Goal: Transaction & Acquisition: Purchase product/service

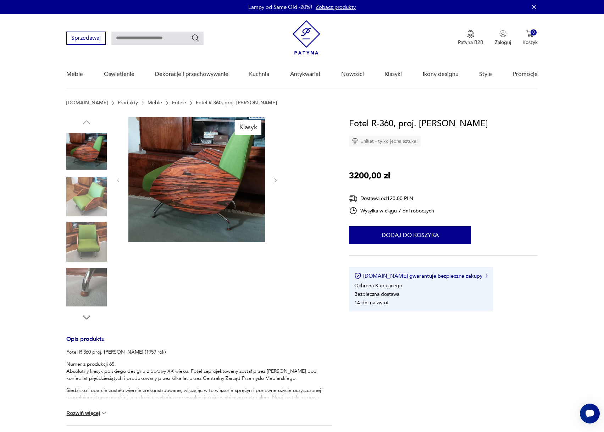
click at [93, 211] on img at bounding box center [86, 196] width 40 height 40
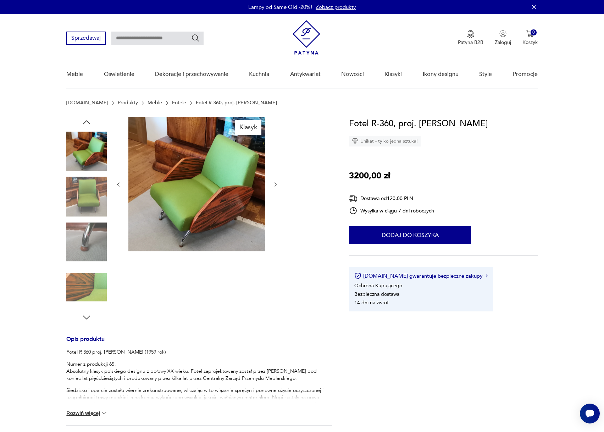
click at [84, 240] on img at bounding box center [86, 241] width 40 height 40
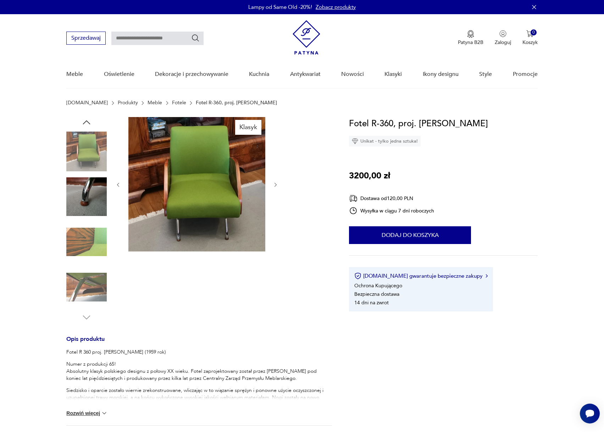
click at [83, 254] on img at bounding box center [86, 241] width 40 height 40
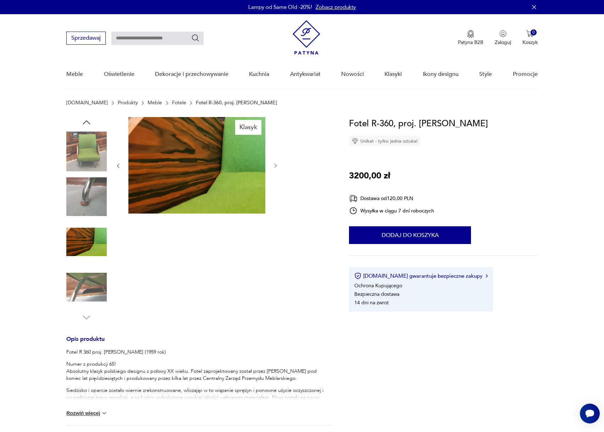
click at [81, 282] on img at bounding box center [86, 287] width 40 height 40
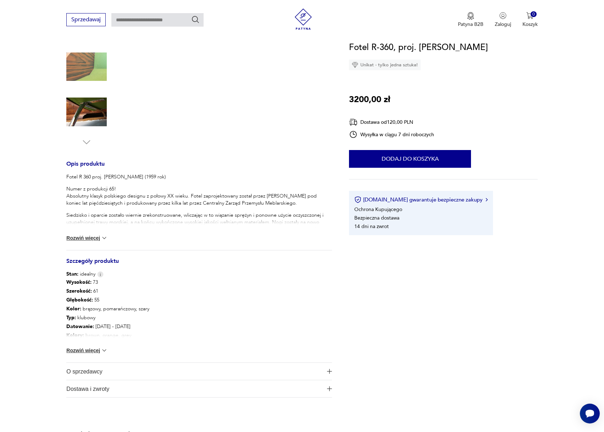
scroll to position [177, 0]
